Goal: Information Seeking & Learning: Learn about a topic

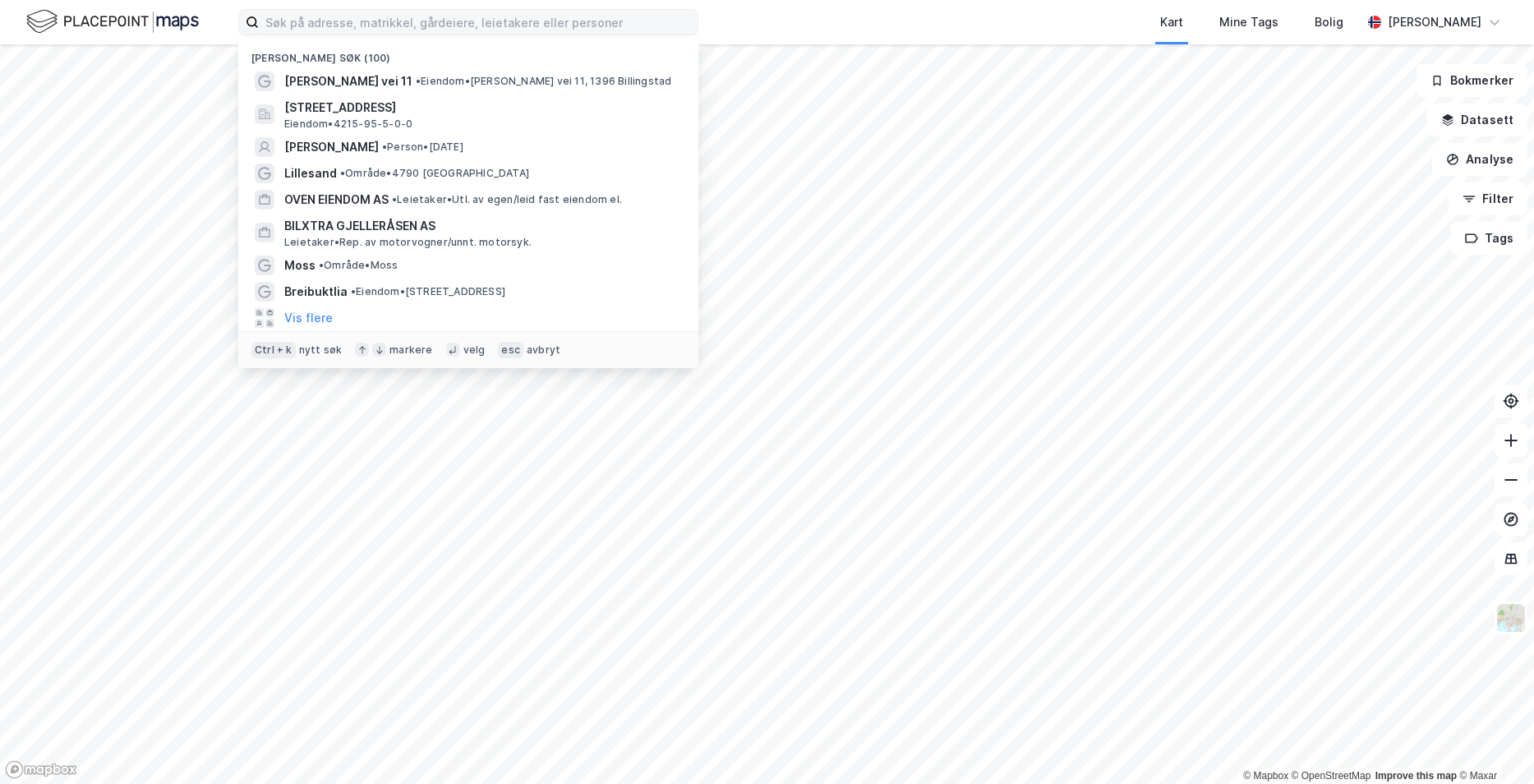
click at [298, 27] on input at bounding box center [478, 22] width 439 height 25
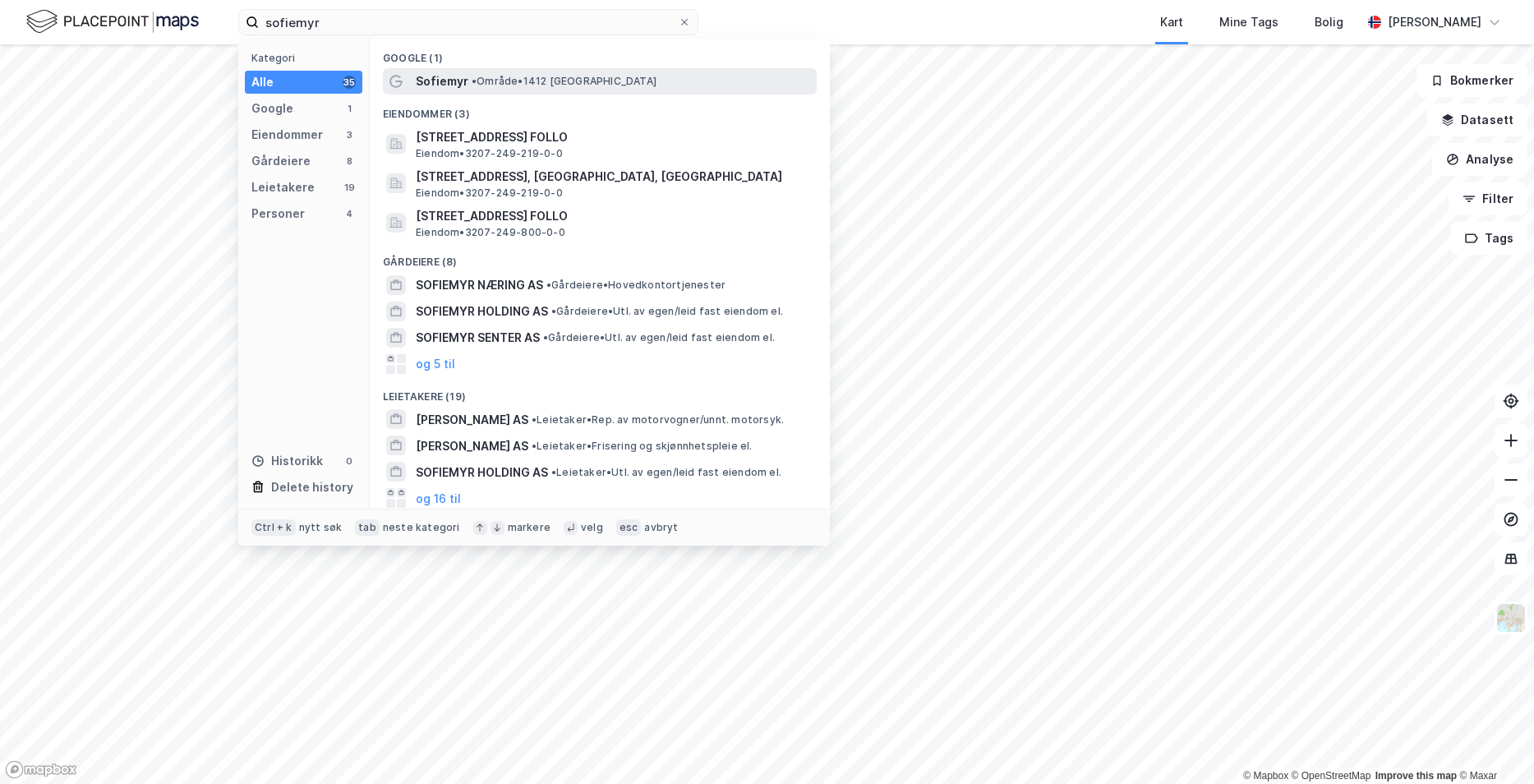
type input "sofiemyr"
click at [507, 85] on span "• Område • 1412 [GEOGRAPHIC_DATA]" at bounding box center [563, 81] width 185 height 13
